Goal: Transaction & Acquisition: Purchase product/service

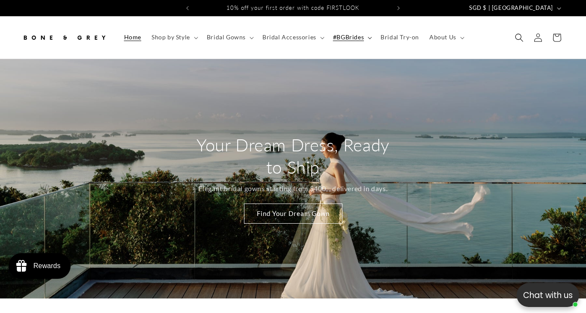
click at [370, 37] on summary "#BGBrides" at bounding box center [351, 37] width 47 height 18
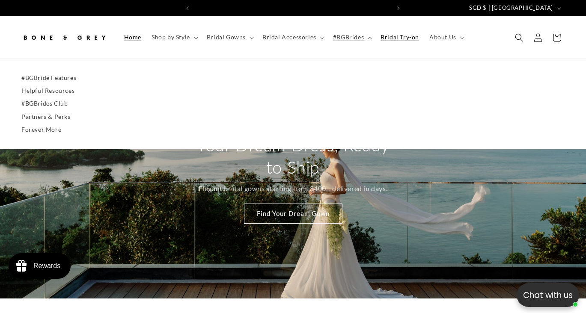
scroll to position [0, 196]
click at [407, 37] on span "Bridal Try-on" at bounding box center [399, 37] width 39 height 8
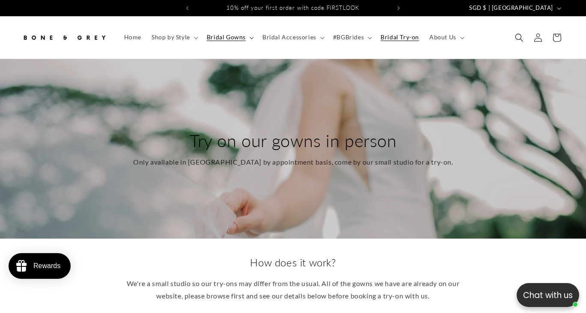
click at [245, 35] on summary "Bridal Gowns" at bounding box center [230, 37] width 56 height 18
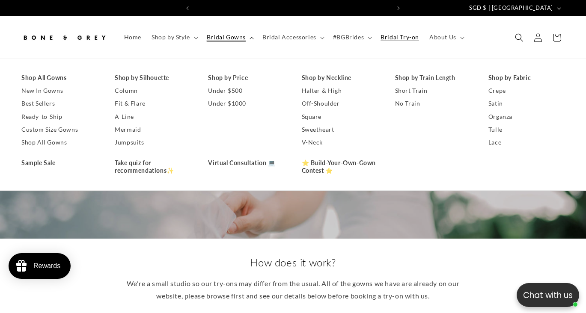
scroll to position [0, 196]
click at [250, 40] on summary "Bridal Gowns" at bounding box center [230, 37] width 56 height 18
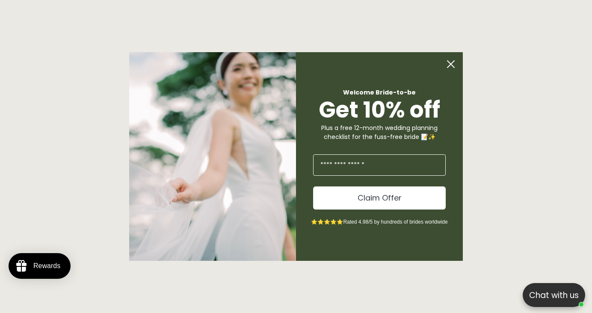
scroll to position [0, 397]
click at [454, 71] on circle "Close dialog" at bounding box center [451, 64] width 16 height 16
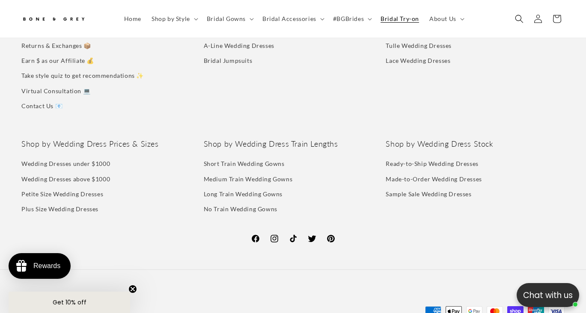
scroll to position [1536, 0]
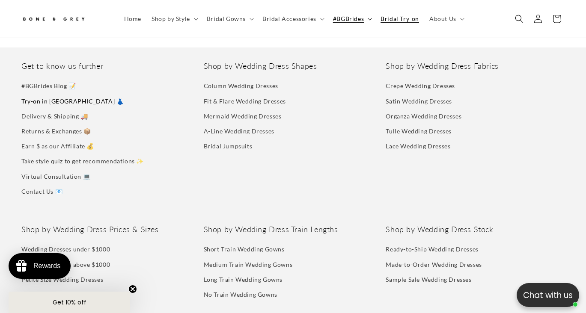
click at [370, 19] on summary "#BGBrides" at bounding box center [351, 19] width 47 height 18
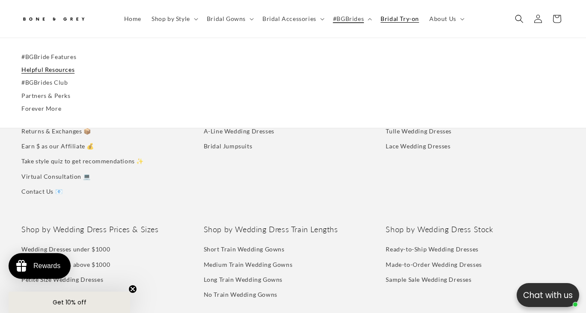
scroll to position [0, 0]
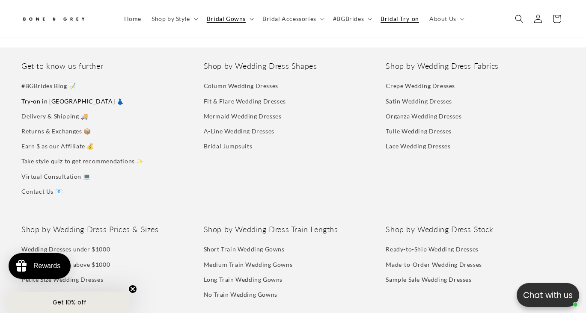
click at [246, 21] on summary "Bridal Gowns" at bounding box center [230, 19] width 56 height 18
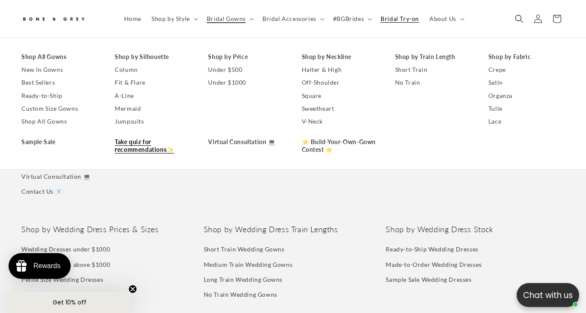
scroll to position [0, 392]
click at [240, 80] on link "Under $1000" at bounding box center [246, 82] width 76 height 13
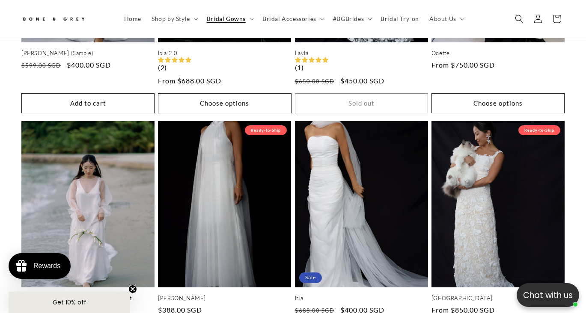
scroll to position [1707, 0]
